Goal: Task Accomplishment & Management: Use online tool/utility

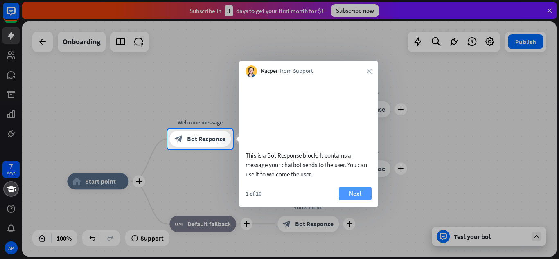
click at [361, 200] on button "Next" at bounding box center [355, 193] width 33 height 13
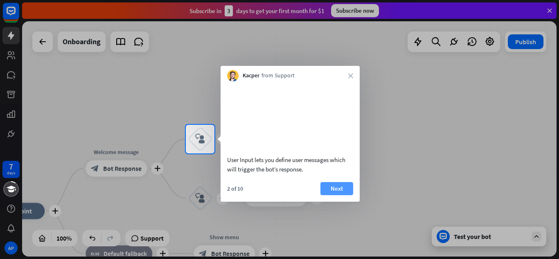
click at [347, 195] on button "Next" at bounding box center [336, 188] width 33 height 13
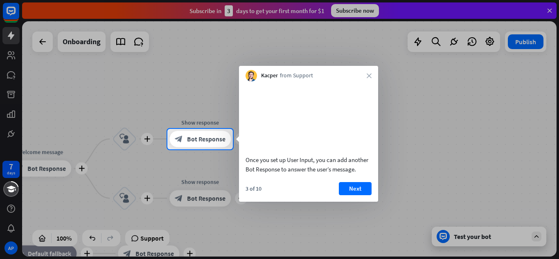
click at [347, 195] on button "Next" at bounding box center [355, 188] width 33 height 13
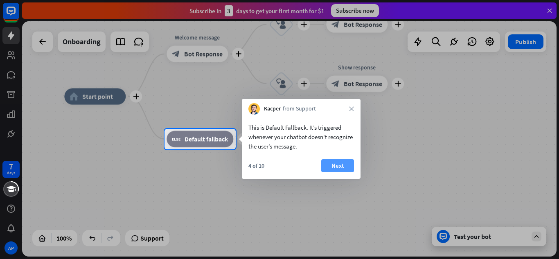
click at [336, 162] on button "Next" at bounding box center [337, 165] width 33 height 13
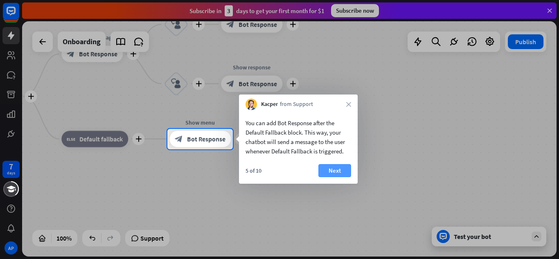
click at [341, 169] on button "Next" at bounding box center [334, 170] width 33 height 13
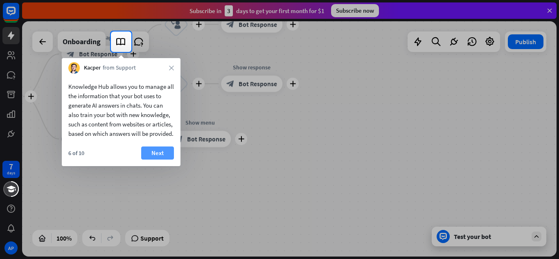
click at [156, 158] on button "Next" at bounding box center [157, 153] width 33 height 13
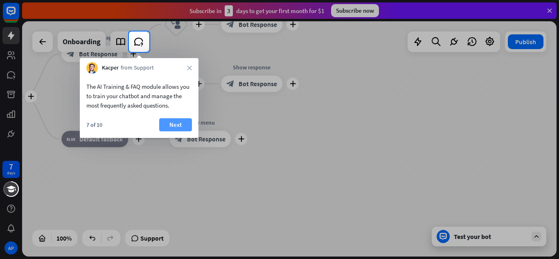
click at [171, 131] on button "Next" at bounding box center [175, 124] width 33 height 13
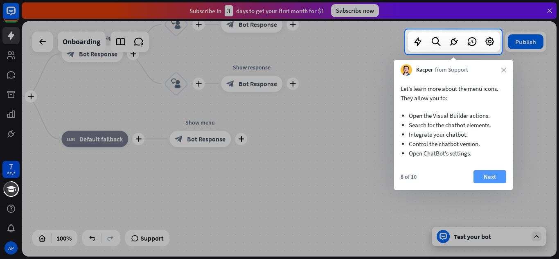
click at [482, 177] on button "Next" at bounding box center [490, 176] width 33 height 13
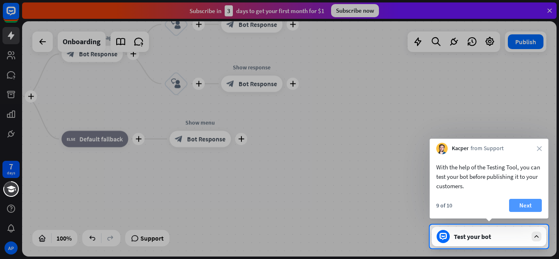
click at [518, 209] on button "Next" at bounding box center [525, 205] width 33 height 13
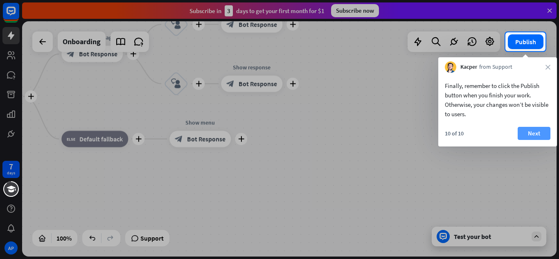
click at [532, 133] on button "Next" at bounding box center [534, 133] width 33 height 13
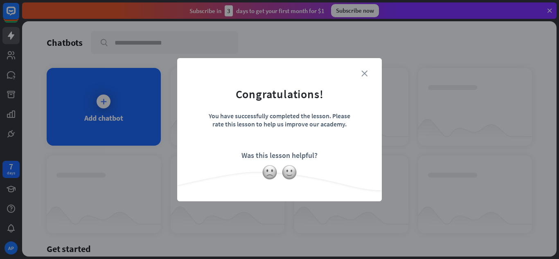
click at [364, 70] on icon "close" at bounding box center [364, 73] width 6 height 6
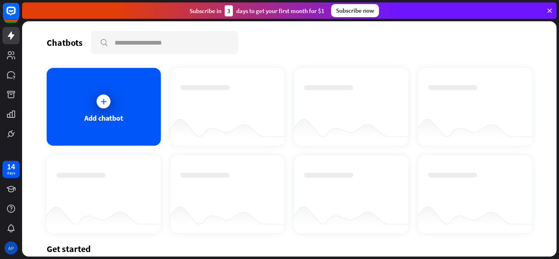
click at [11, 248] on div "AP" at bounding box center [11, 247] width 13 height 13
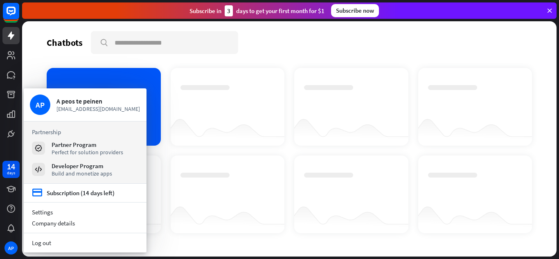
click at [58, 56] on div "Chatbots search Add chatbot Get started How to start building your chatbots Wat…" at bounding box center [289, 138] width 535 height 235
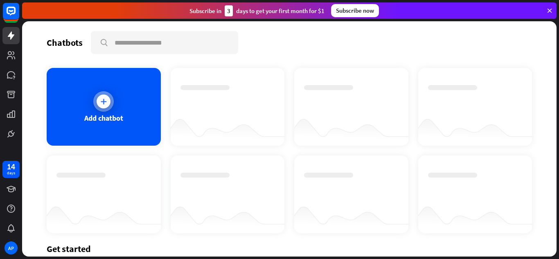
click at [72, 84] on div "Add chatbot" at bounding box center [104, 107] width 114 height 78
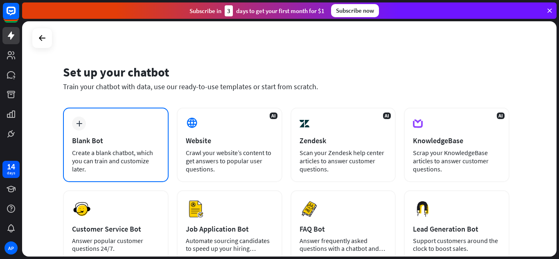
click at [95, 119] on div "plus Blank Bot Create a blank chatbot, which you can train and customize later." at bounding box center [116, 145] width 106 height 74
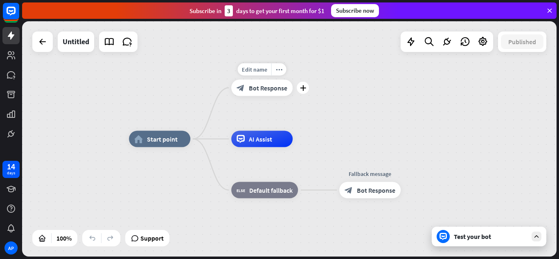
click at [302, 90] on icon "plus" at bounding box center [303, 88] width 6 height 6
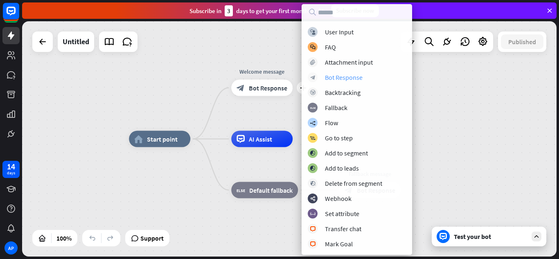
click at [348, 77] on div "Bot Response" at bounding box center [344, 77] width 38 height 8
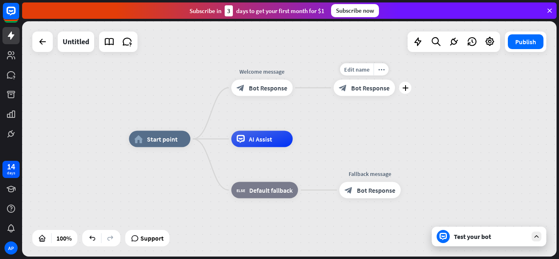
click at [363, 95] on div "block_bot_response Bot Response" at bounding box center [364, 88] width 61 height 16
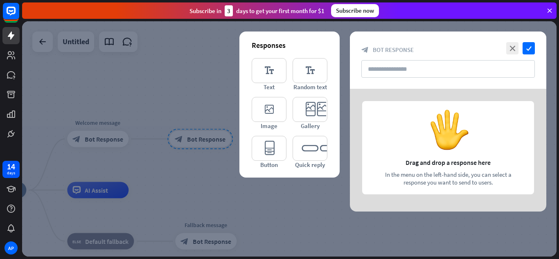
click at [165, 70] on div at bounding box center [289, 138] width 535 height 235
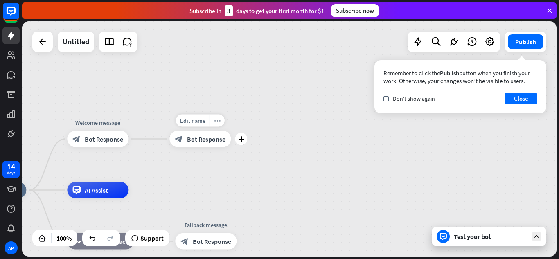
click at [217, 124] on div "more_horiz" at bounding box center [217, 121] width 15 height 12
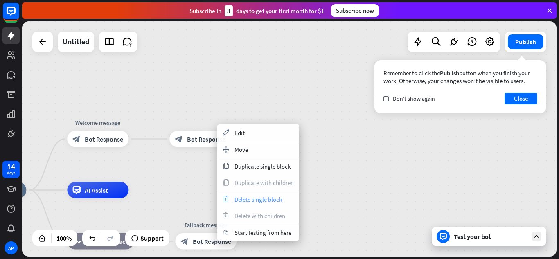
click at [256, 203] on span "Delete single block" at bounding box center [258, 200] width 47 height 8
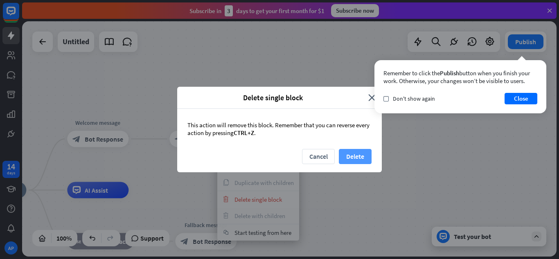
click at [356, 158] on button "Delete" at bounding box center [355, 156] width 33 height 15
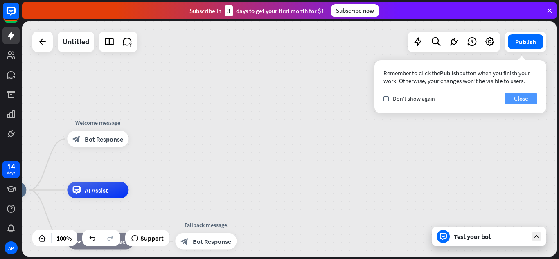
click at [519, 101] on button "Close" at bounding box center [521, 98] width 33 height 11
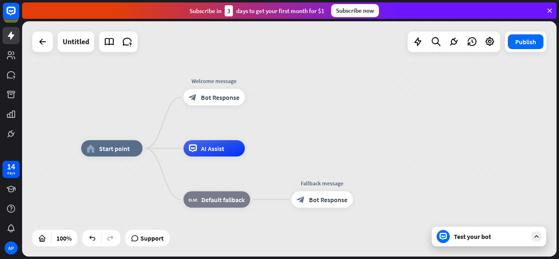
drag, startPoint x: 321, startPoint y: 131, endPoint x: 440, endPoint y: 88, distance: 126.2
click at [440, 88] on div "home_2 Start point Welcome message block_bot_response Bot Response AI Assist bl…" at bounding box center [289, 138] width 535 height 235
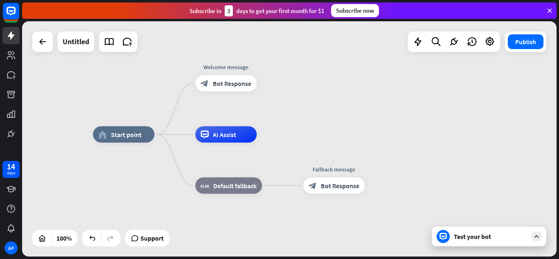
drag, startPoint x: 359, startPoint y: 120, endPoint x: 368, endPoint y: 107, distance: 15.8
click at [368, 107] on div "home_2 Start point Welcome message block_bot_response Bot Response AI Assist bl…" at bounding box center [289, 138] width 535 height 235
